Goal: Task Accomplishment & Management: Use online tool/utility

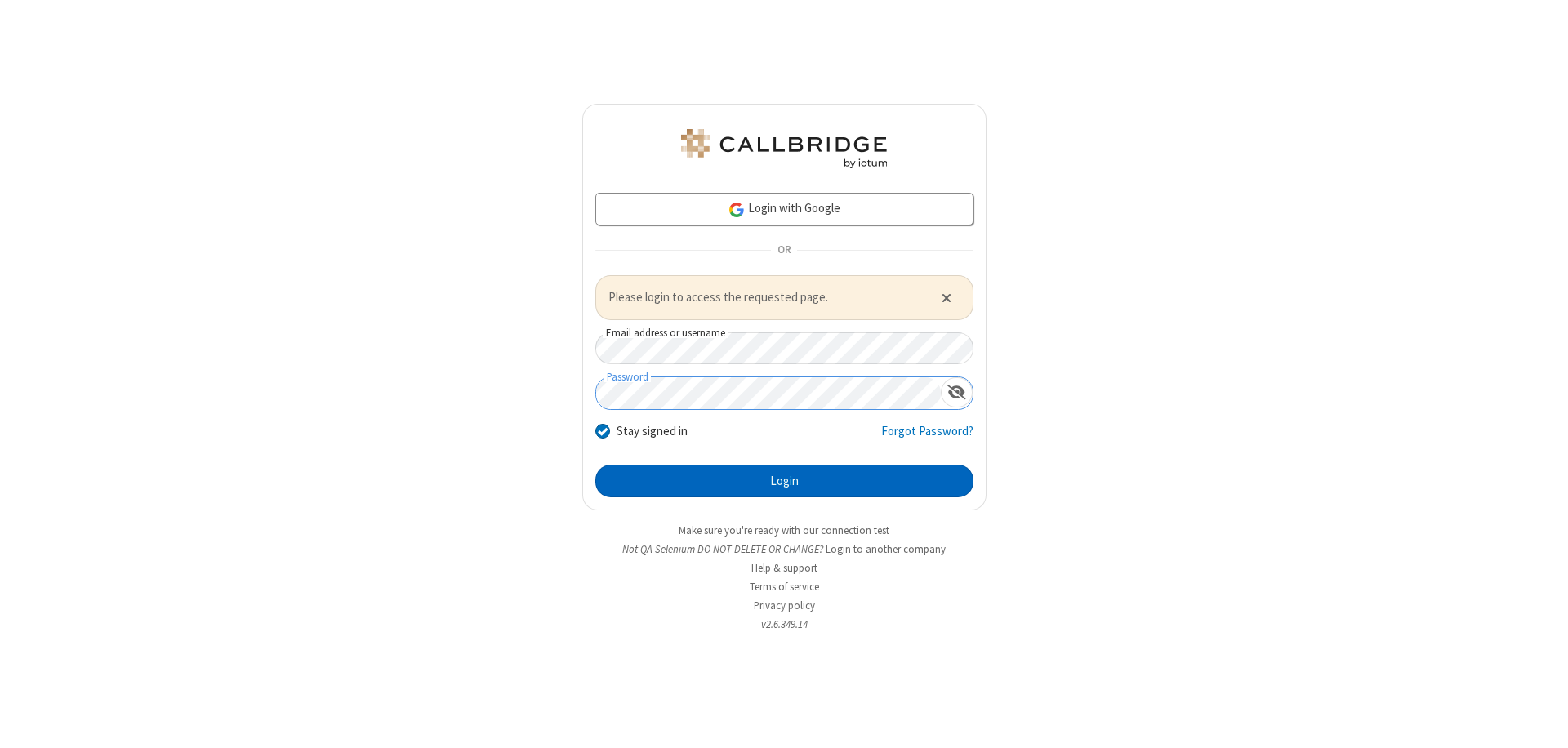
click at [784, 480] on button "Login" at bounding box center [785, 481] width 378 height 33
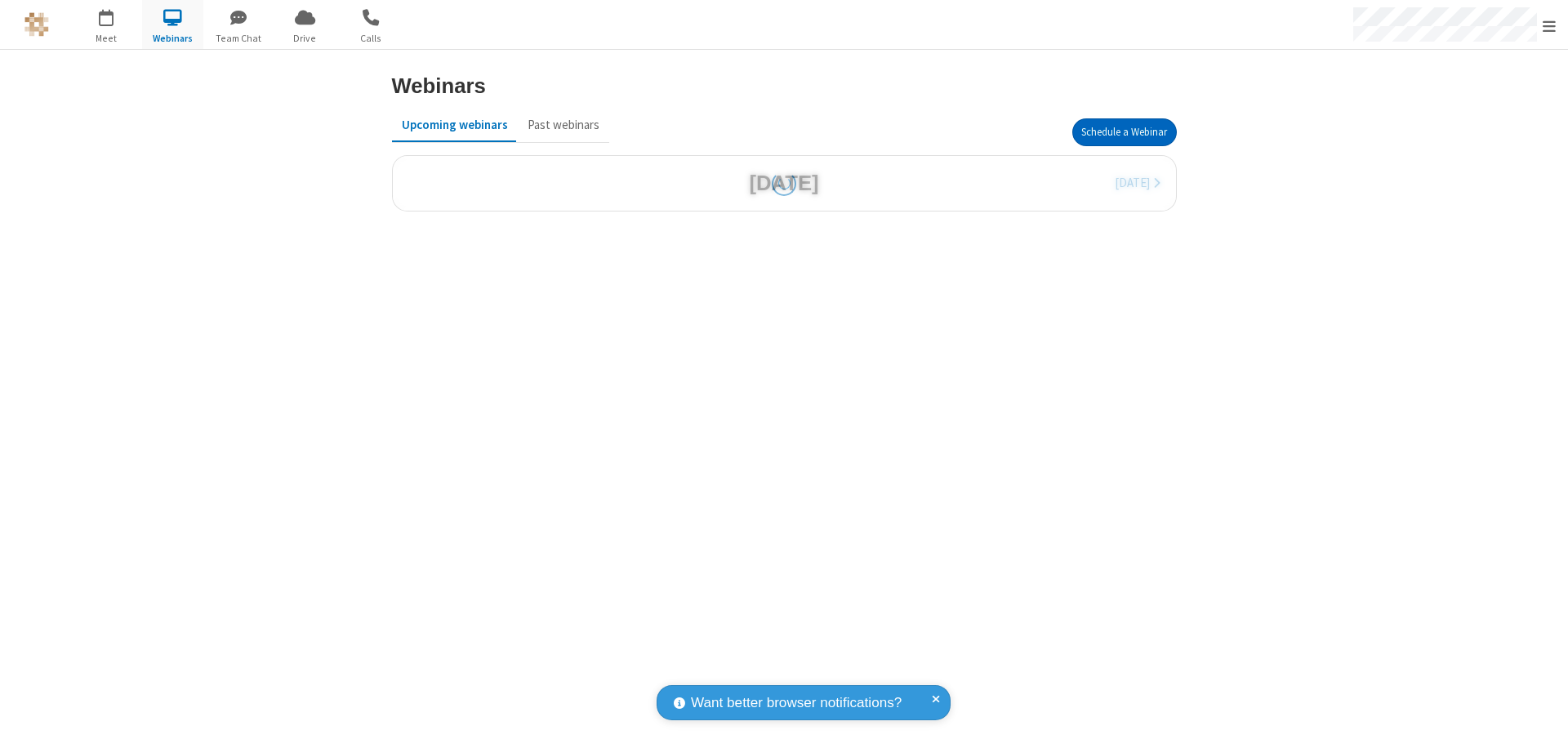
click at [1124, 132] on button "Schedule a Webinar" at bounding box center [1125, 132] width 104 height 28
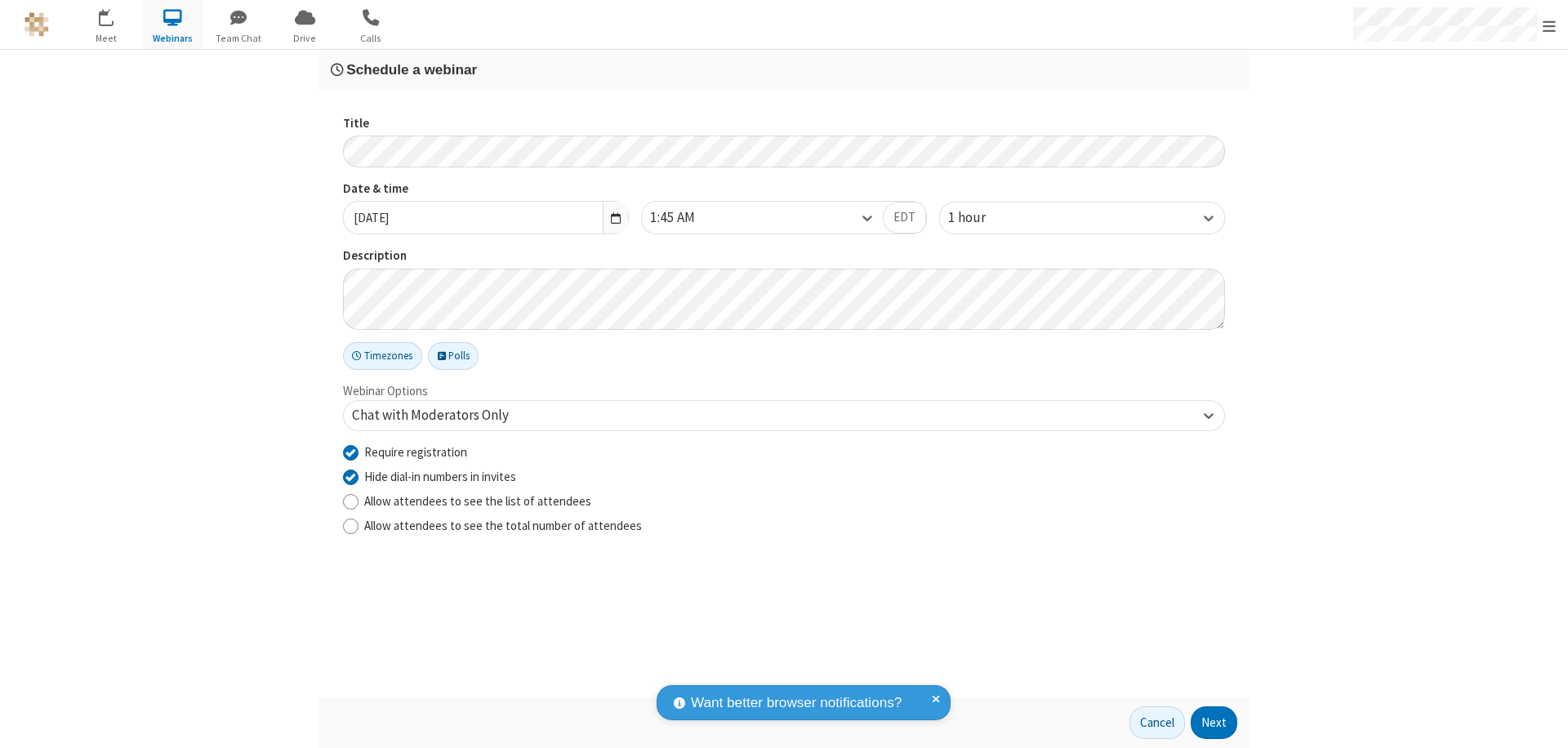
click at [350, 452] on input "Require registration" at bounding box center [350, 452] width 15 height 17
checkbox input "false"
click at [1215, 723] on button "Next" at bounding box center [1214, 723] width 46 height 33
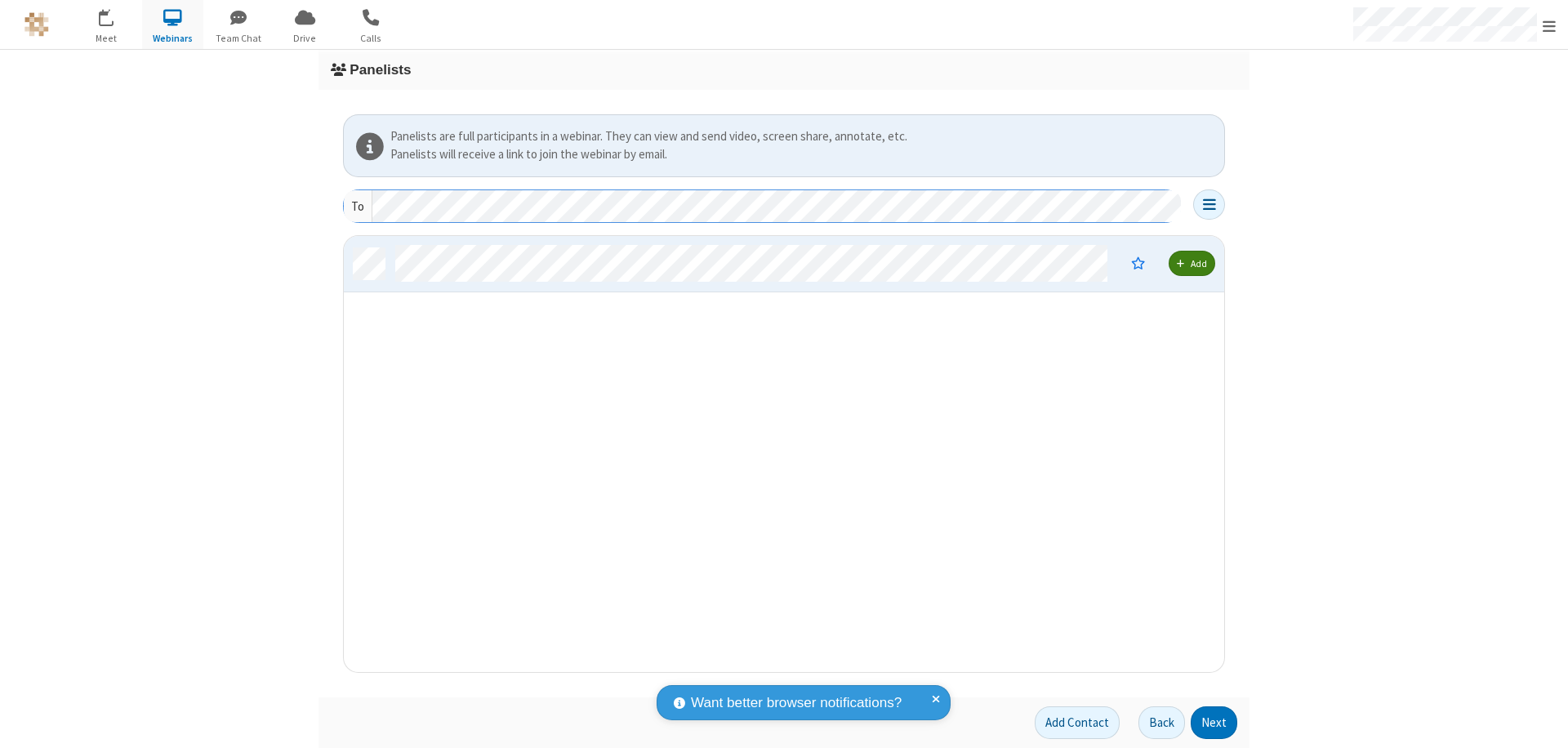
scroll to position [424, 868]
click at [1215, 723] on button "Next" at bounding box center [1214, 723] width 46 height 33
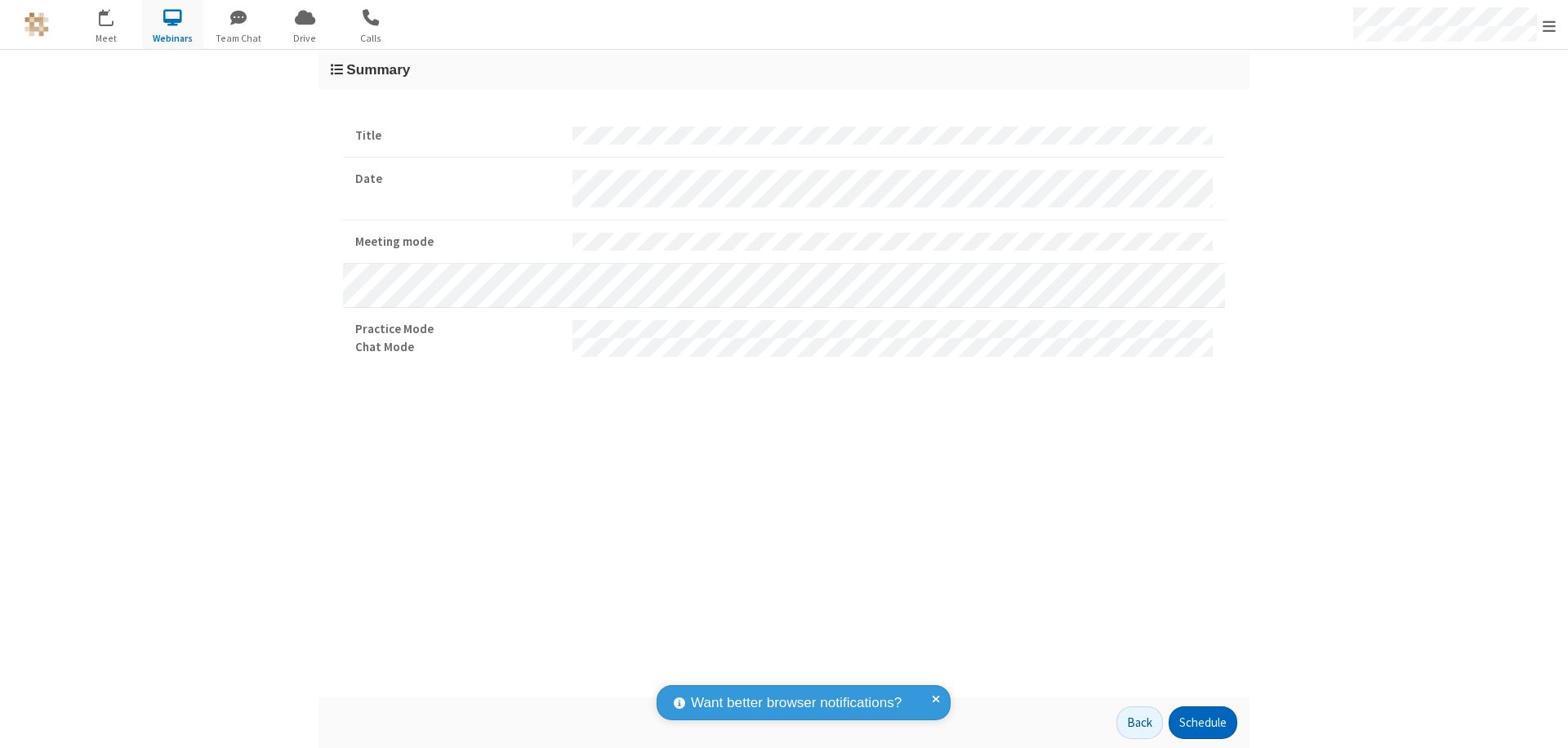
click at [1202, 723] on button "Schedule" at bounding box center [1202, 723] width 69 height 33
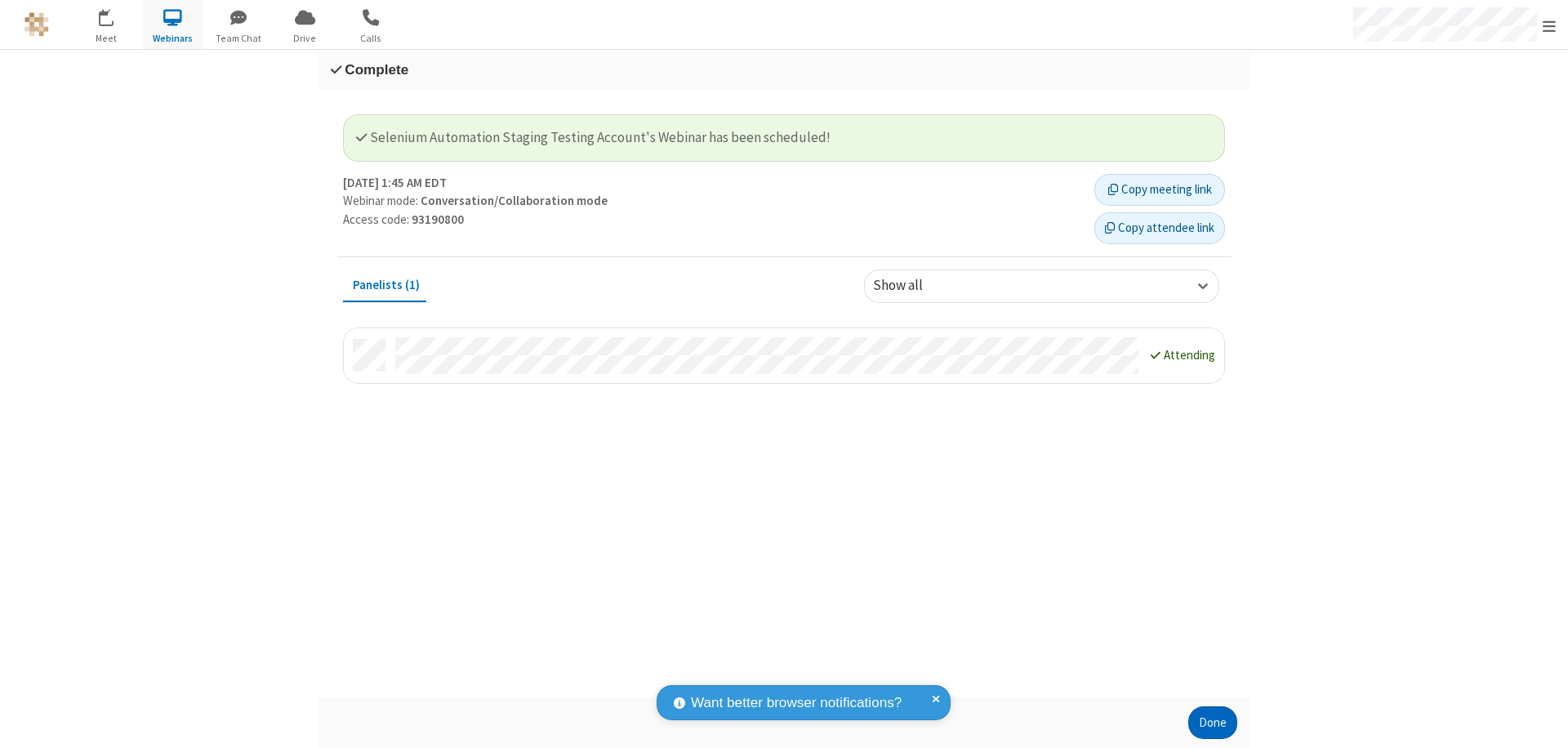
click at [1213, 723] on button "Done" at bounding box center [1213, 723] width 49 height 33
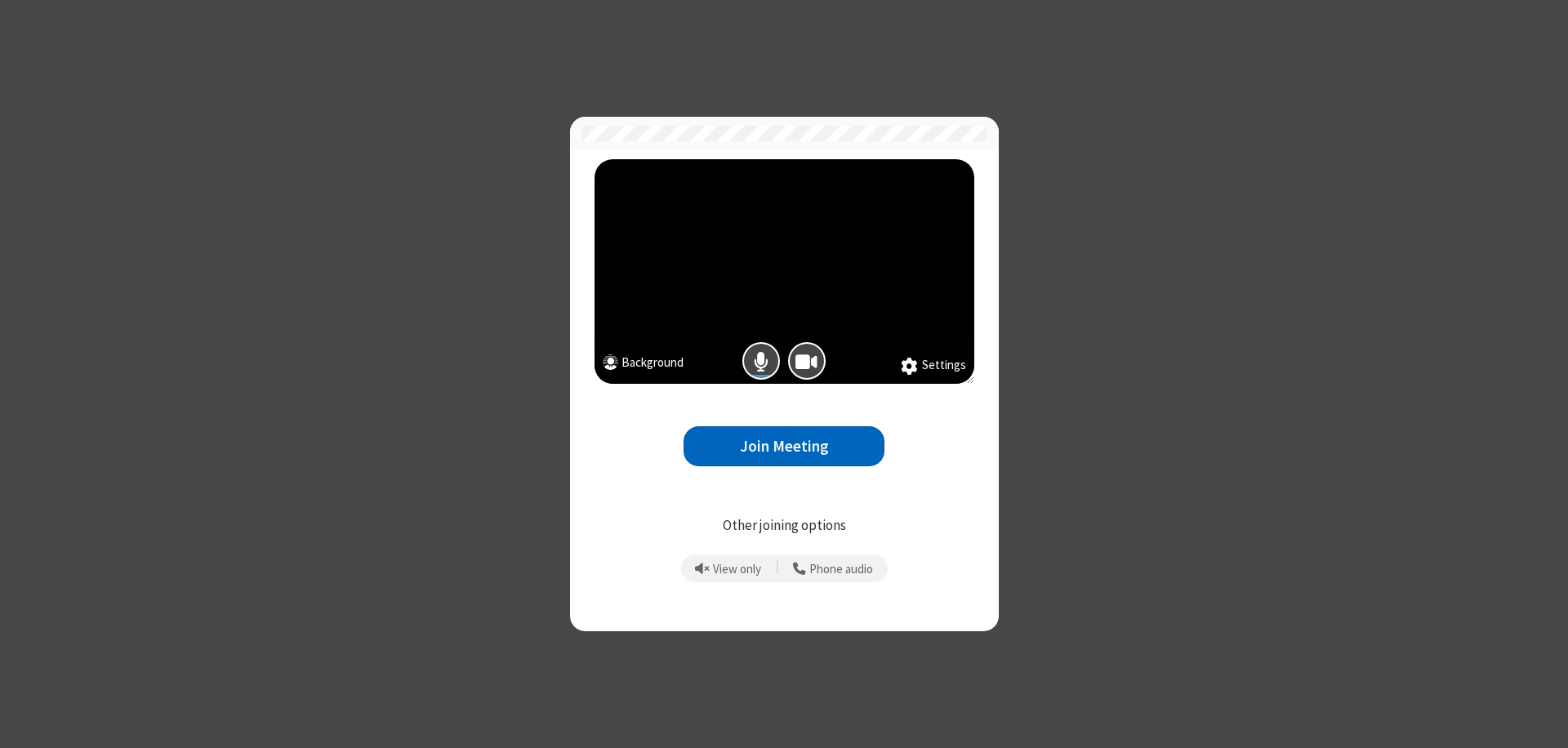
click at [784, 446] on button "Join Meeting" at bounding box center [784, 446] width 201 height 40
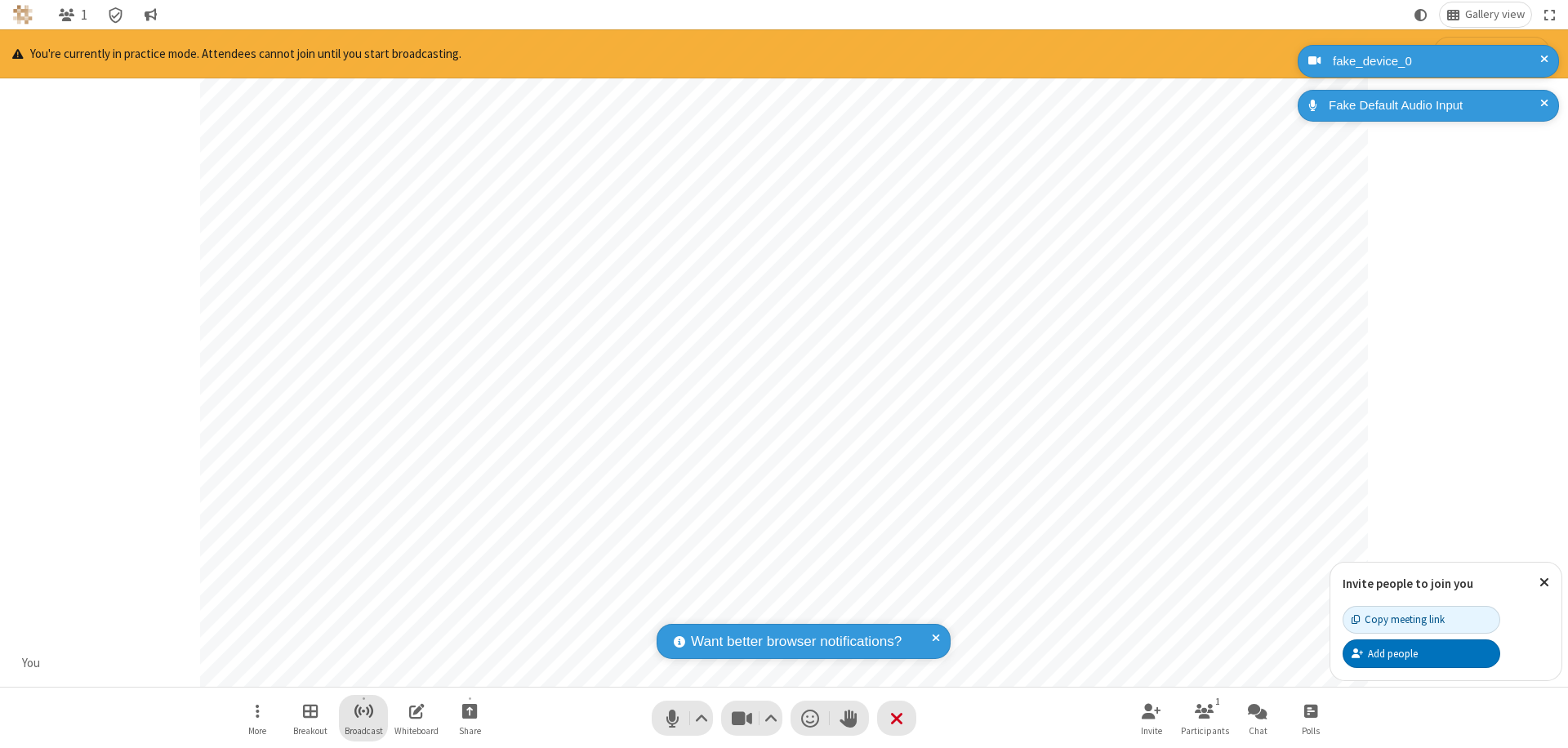
click at [363, 710] on span "Start broadcast" at bounding box center [363, 710] width 20 height 20
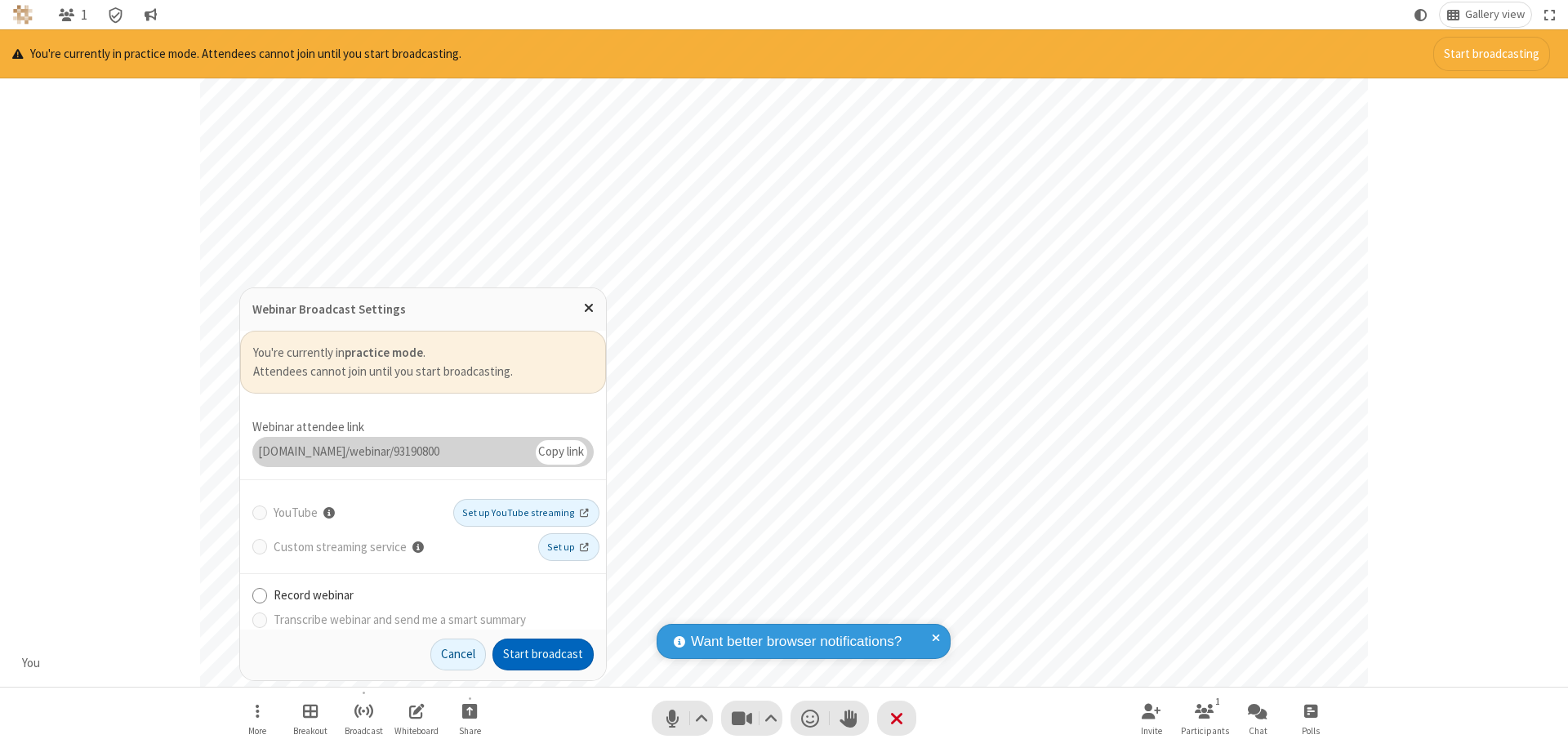
click at [543, 654] on button "Start broadcast" at bounding box center [543, 654] width 101 height 33
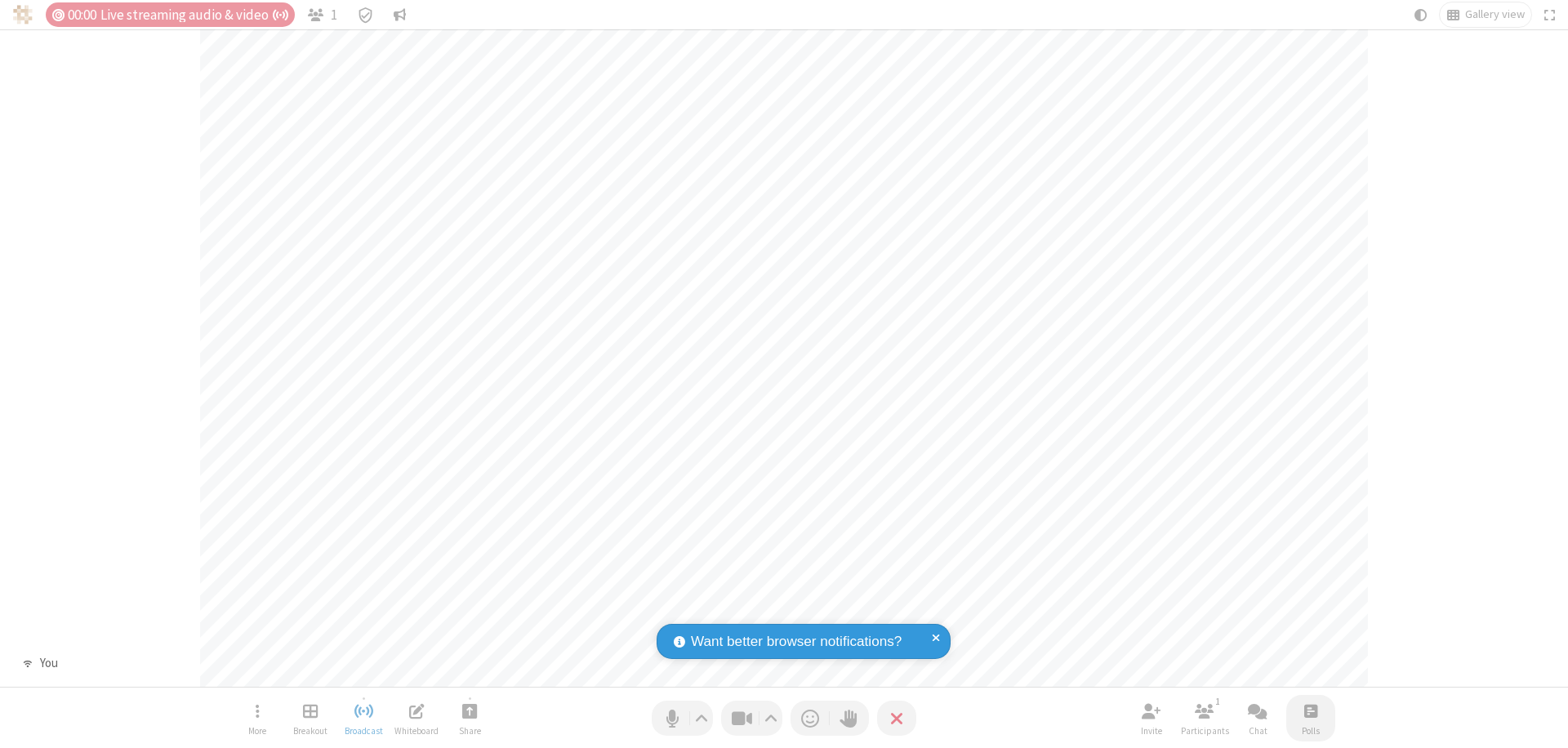
click at [1310, 710] on span "Open poll" at bounding box center [1311, 710] width 14 height 20
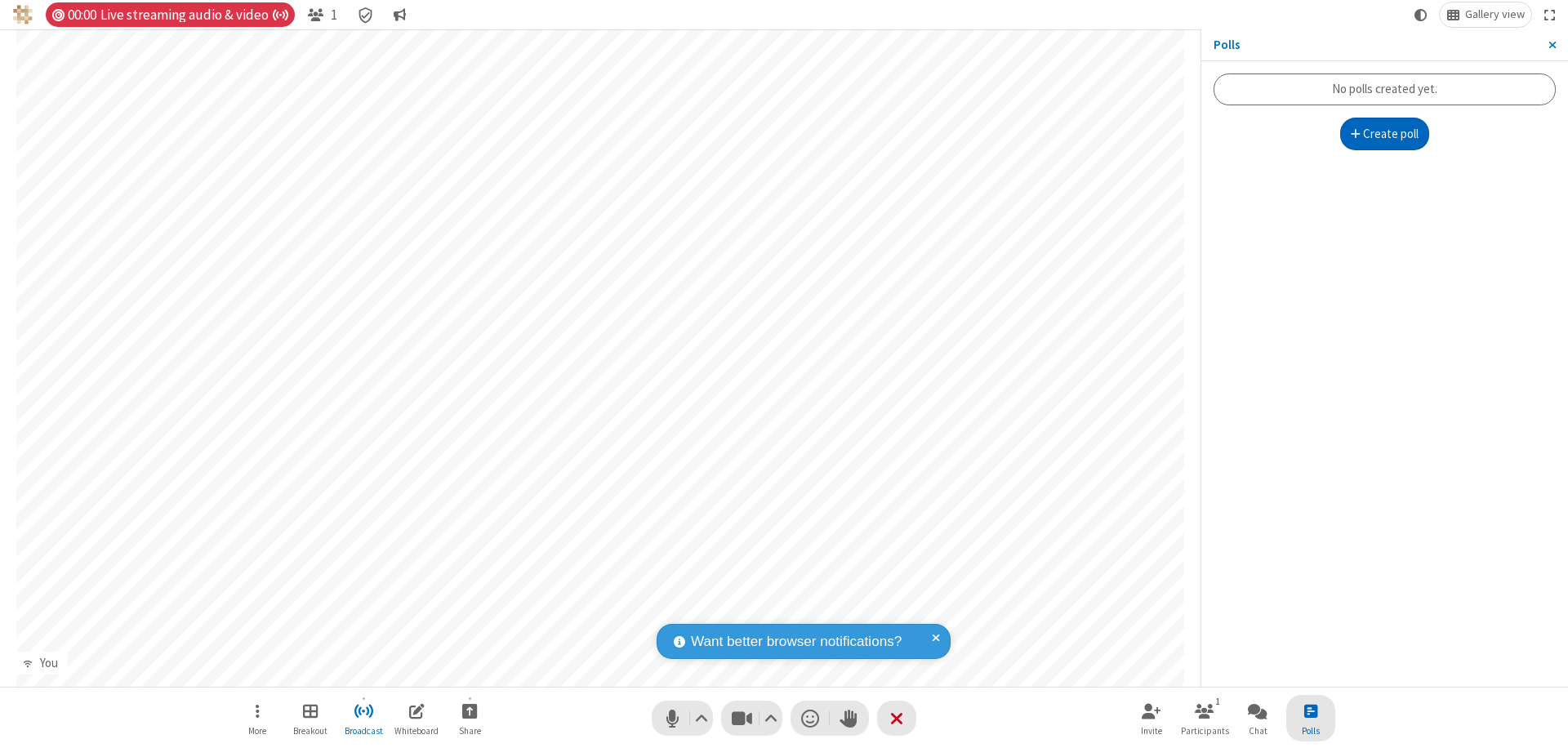
click at [1385, 134] on button "Create poll" at bounding box center [1385, 134] width 90 height 33
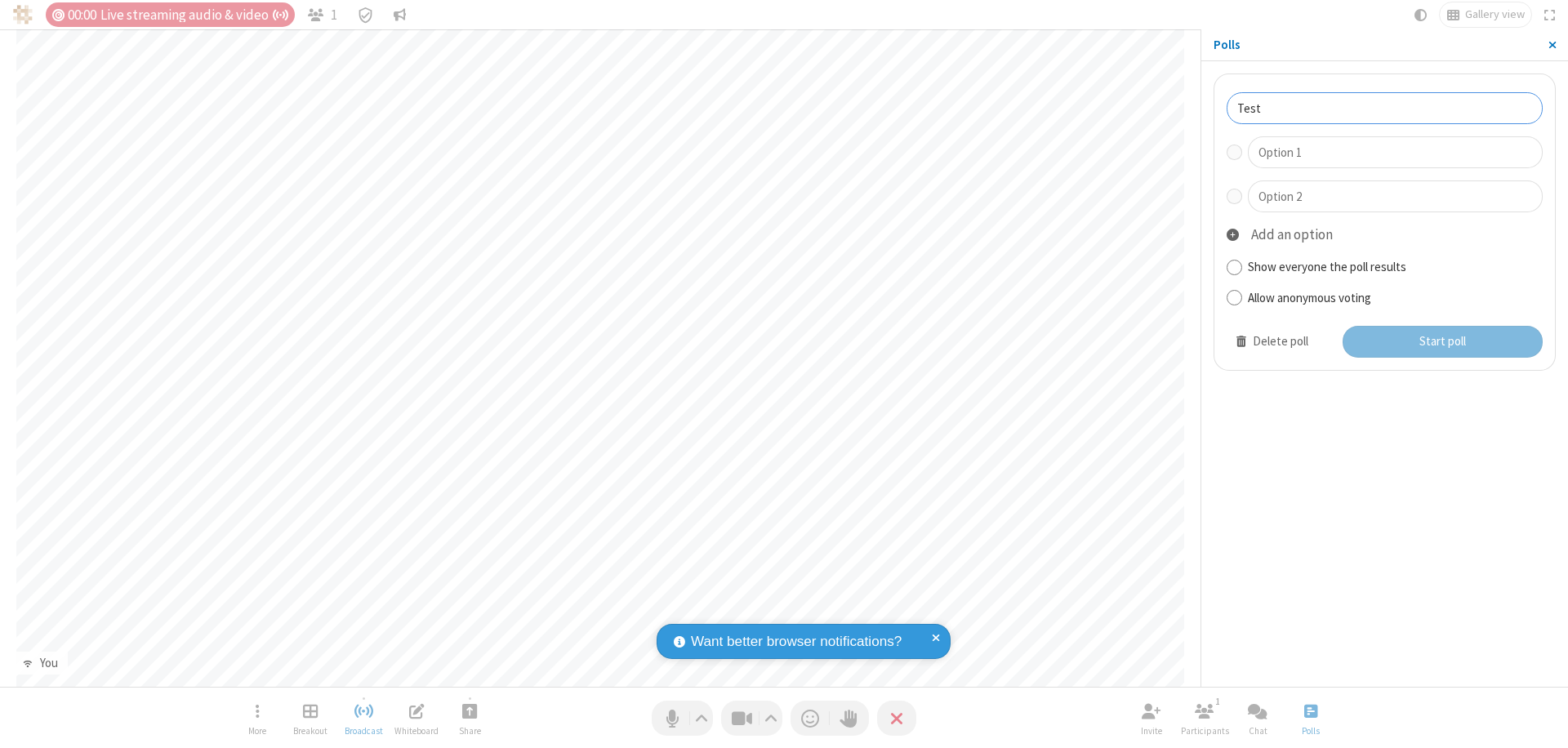
type input "Test"
type input "Yes"
type input "No"
click at [1442, 342] on button "Start poll" at bounding box center [1443, 342] width 201 height 33
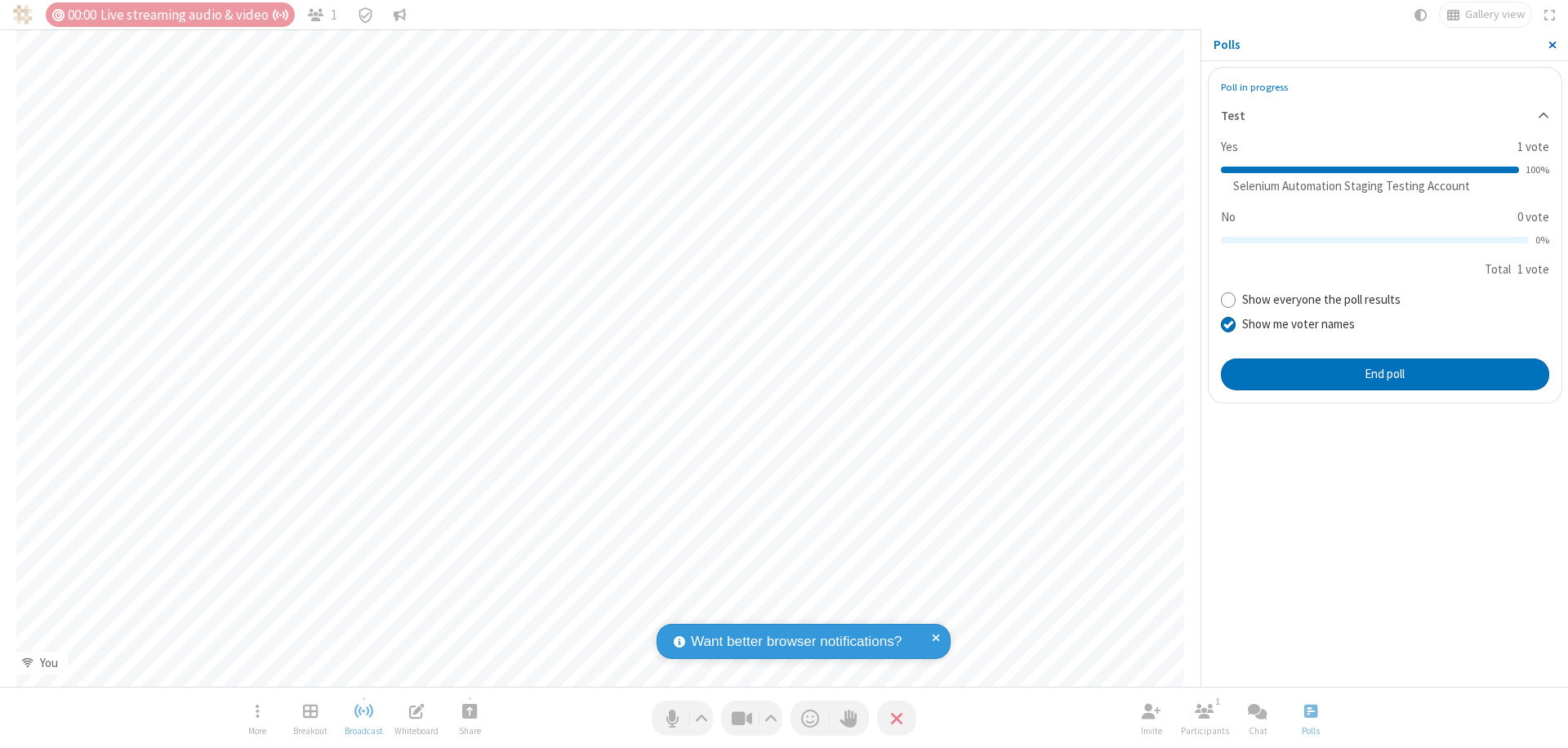
click at [1552, 45] on span "Close sidebar" at bounding box center [1553, 45] width 8 height 14
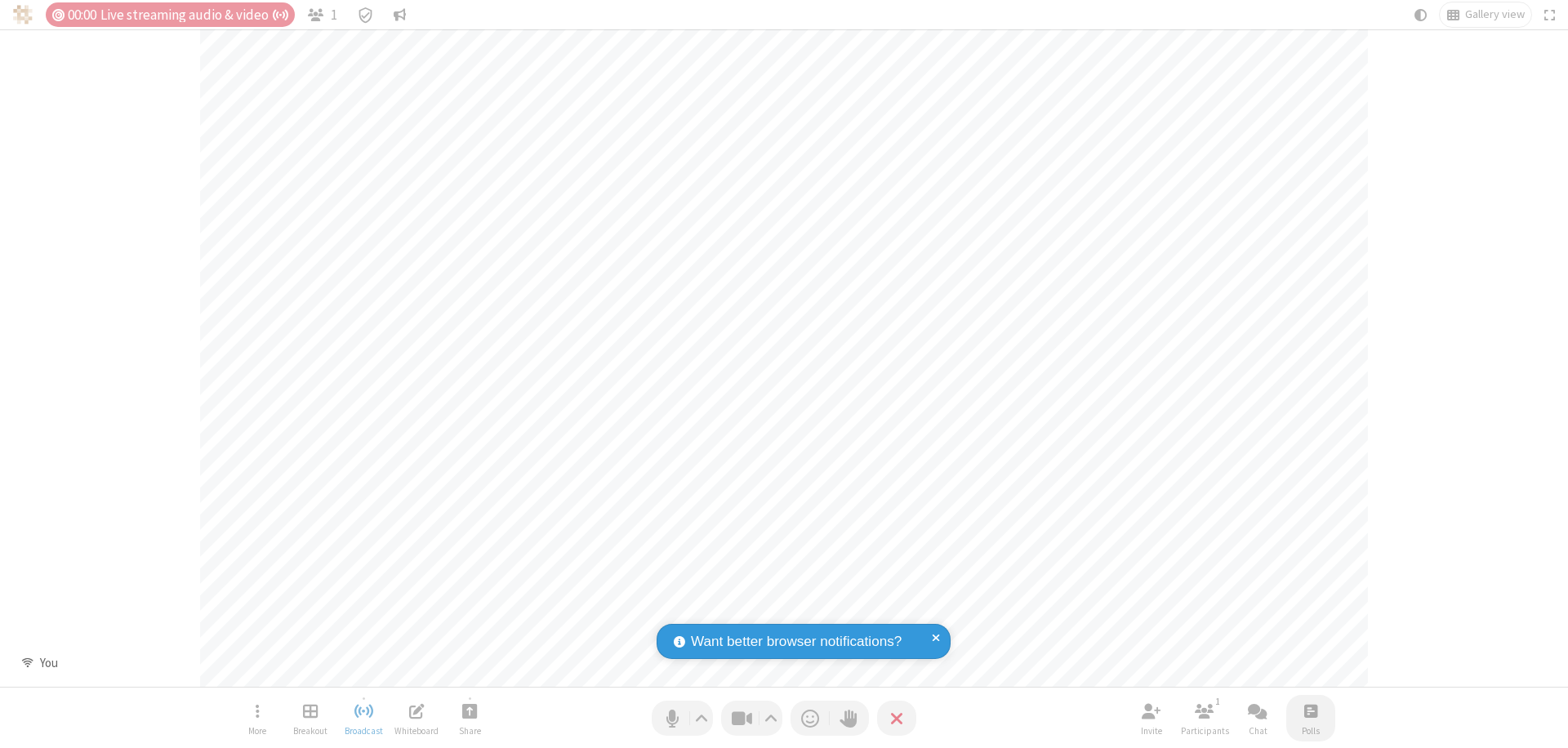
click at [1310, 710] on span "Open poll" at bounding box center [1311, 710] width 14 height 20
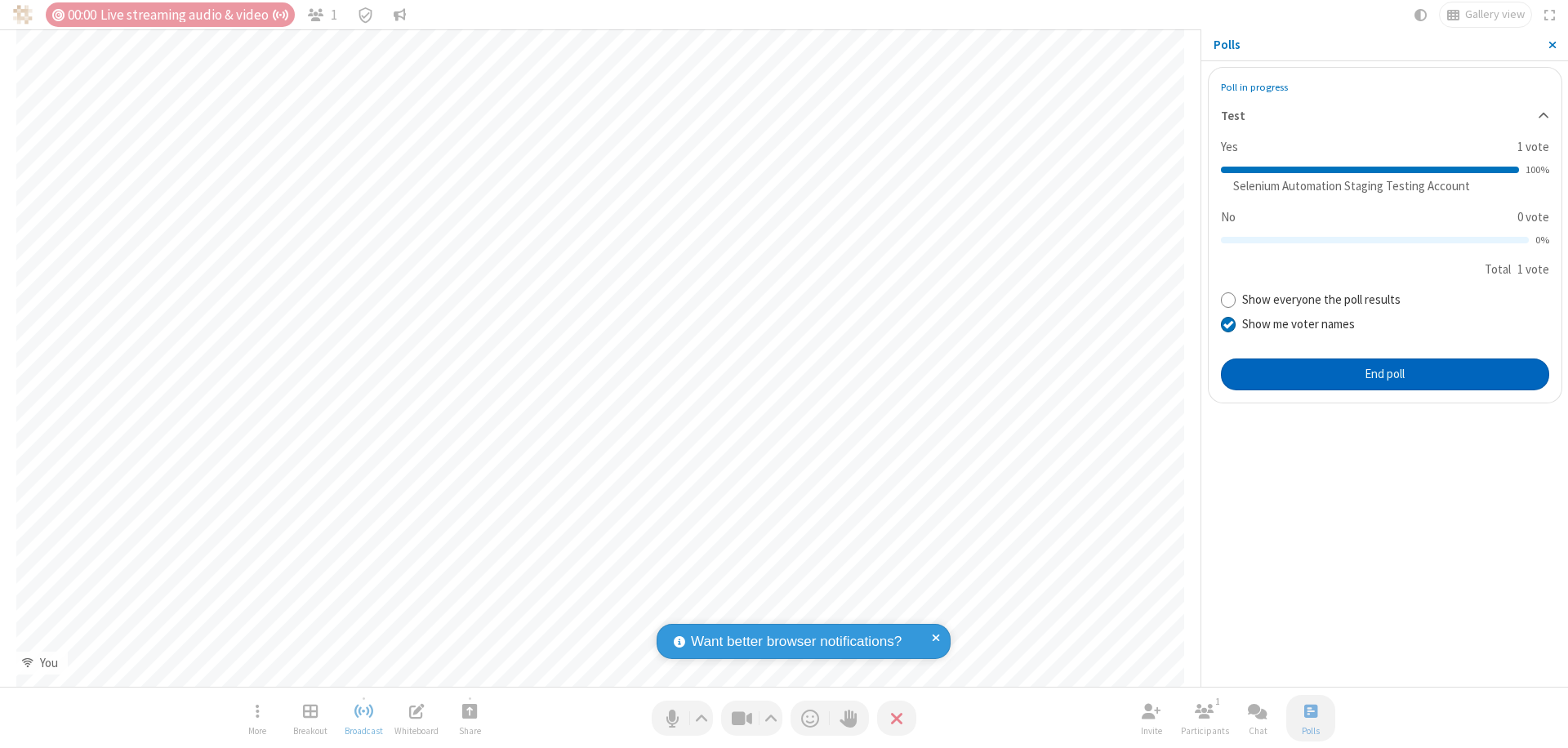
click at [1385, 374] on button "End poll" at bounding box center [1386, 374] width 328 height 33
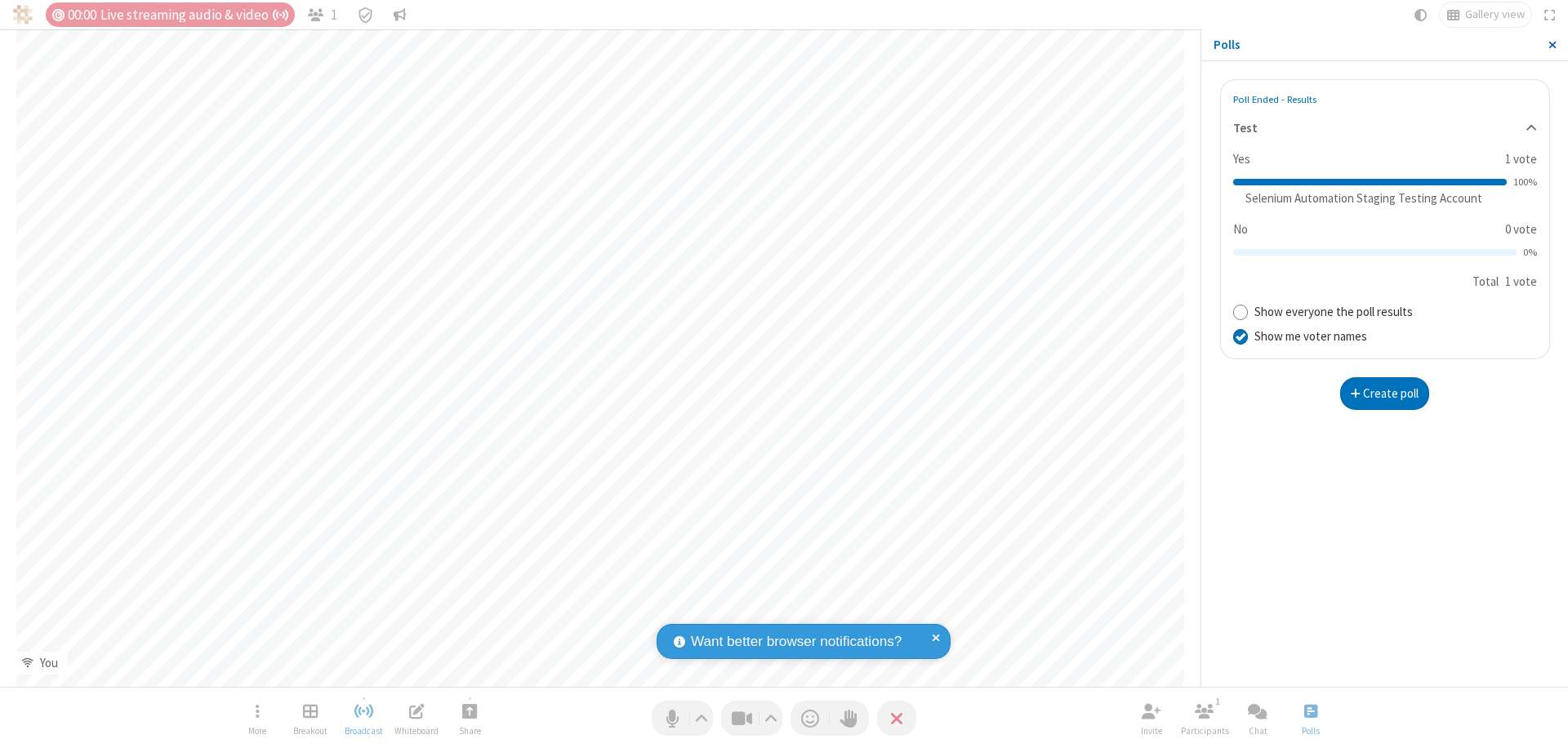
click at [1552, 45] on span "Close sidebar" at bounding box center [1553, 45] width 8 height 14
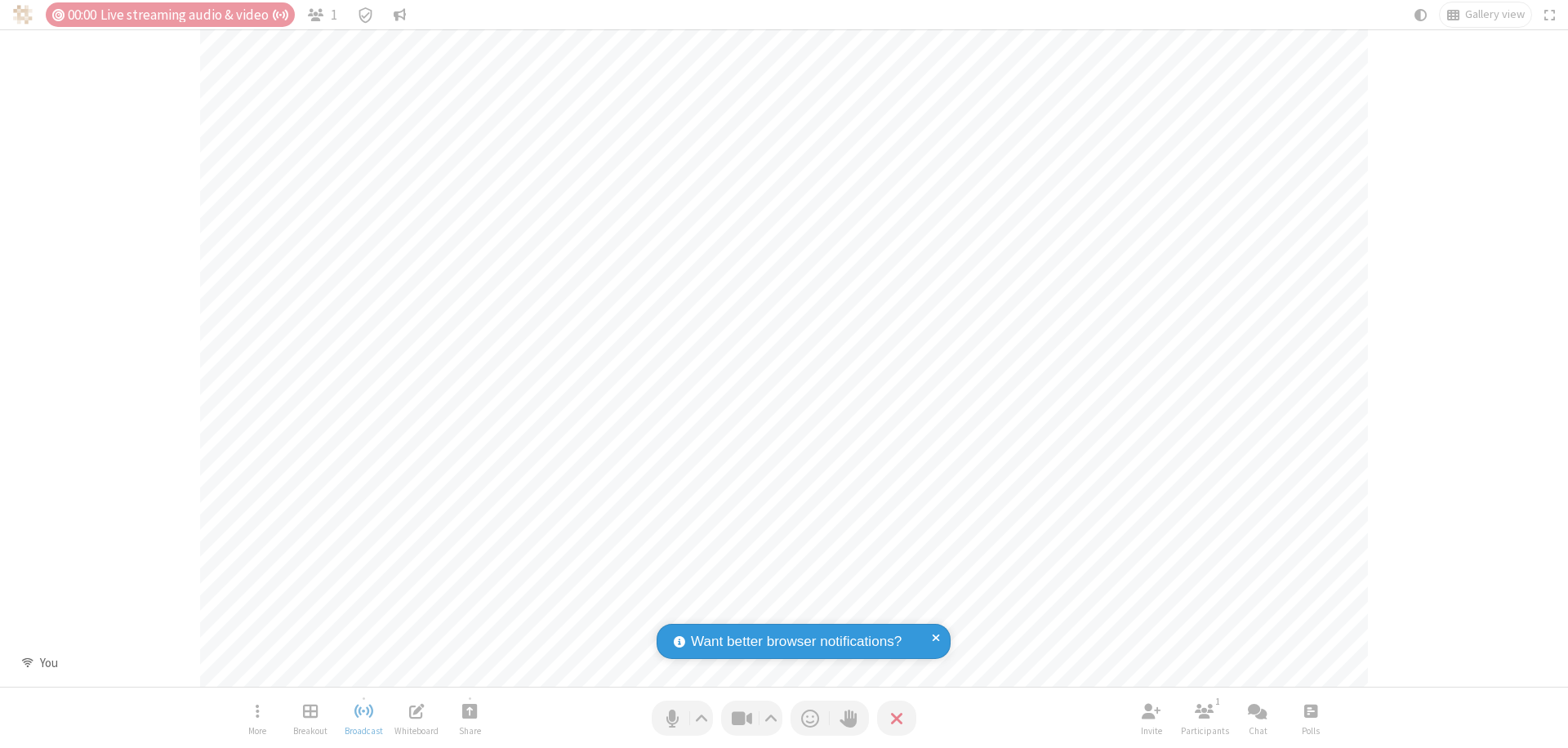
click at [1310, 710] on span "Open poll" at bounding box center [1311, 710] width 14 height 20
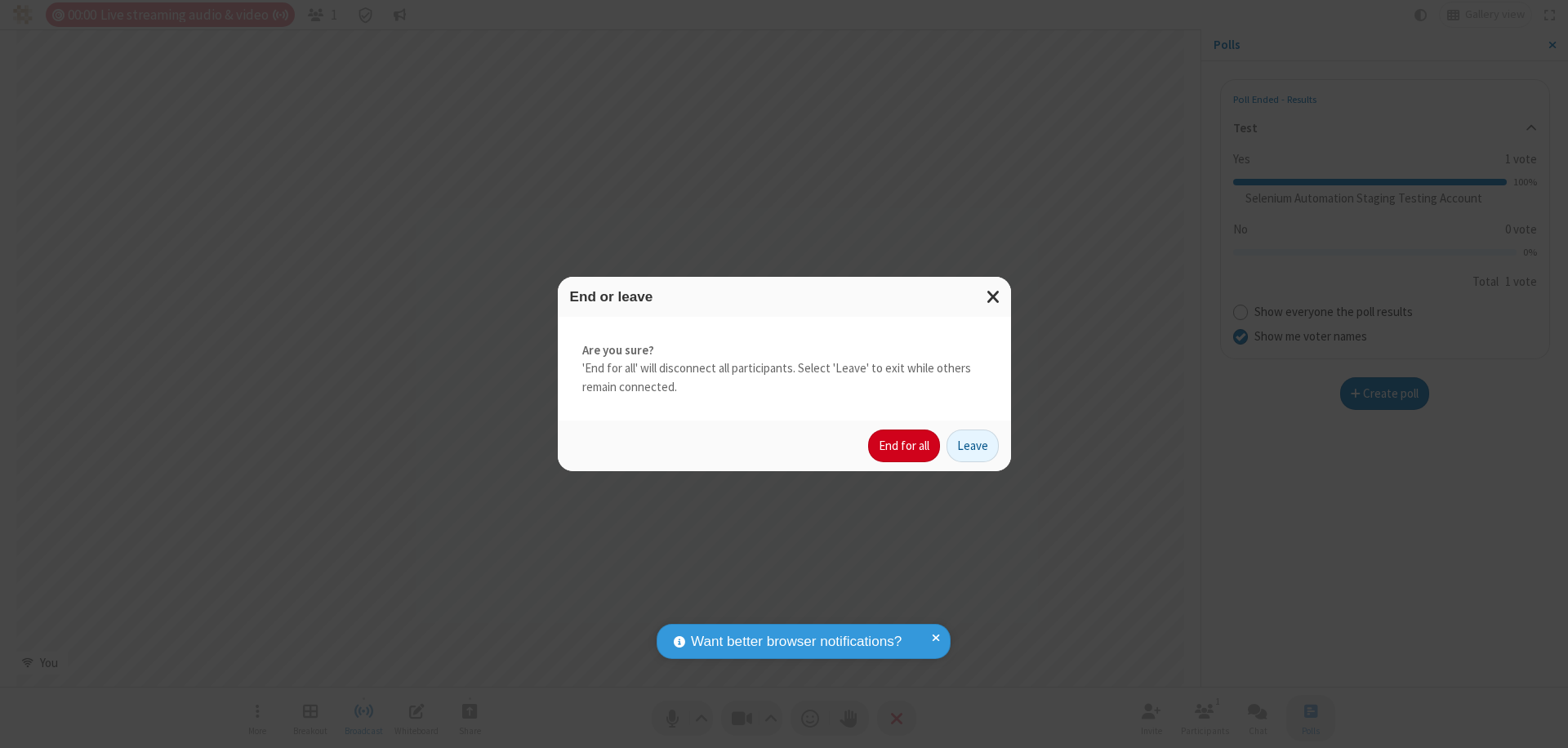
click at [905, 446] on button "End for all" at bounding box center [904, 446] width 71 height 33
